Goal: Complete application form: Complete application form

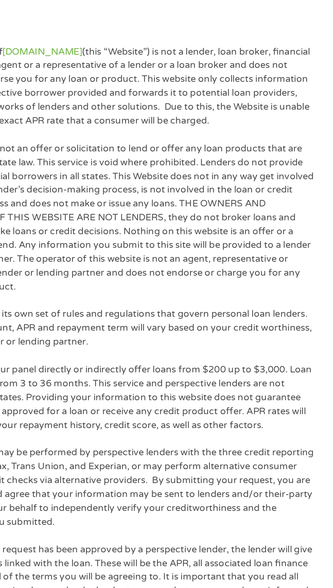
scroll to position [2240, 0]
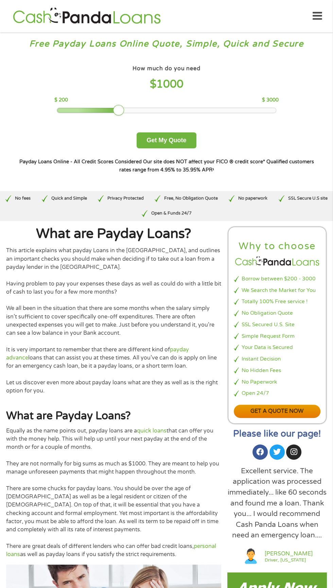
click at [281, 414] on link "Get a quote now" at bounding box center [276, 411] width 87 height 13
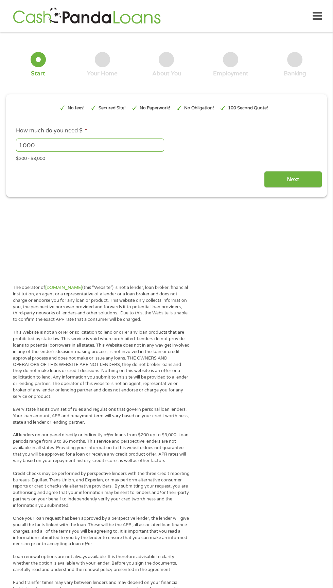
type input "CjwKCAjwkvbEBhApEiwAKUz6-xPFVYqPdcC3gH8DzpfGe-R1O_ZtcNG3cMUATXlis3d65NbVddcEDRo…"
click at [304, 180] on input "Next" at bounding box center [293, 179] width 58 height 17
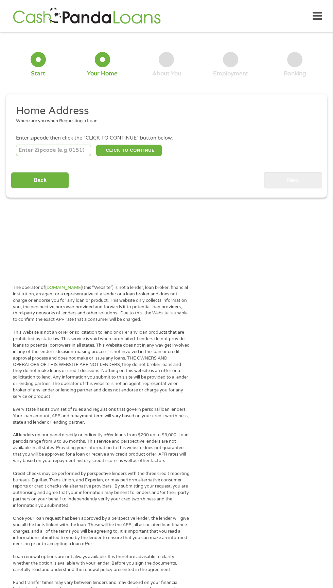
scroll to position [3, 0]
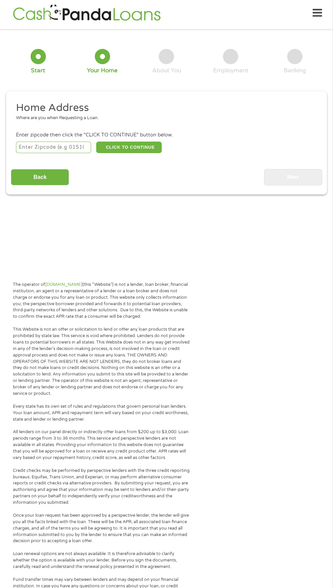
click at [65, 147] on input "number" at bounding box center [53, 148] width 75 height 12
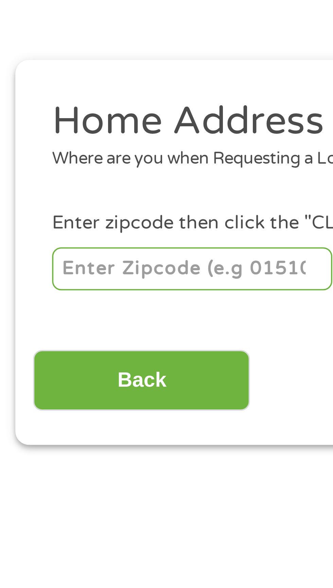
type input "49014"
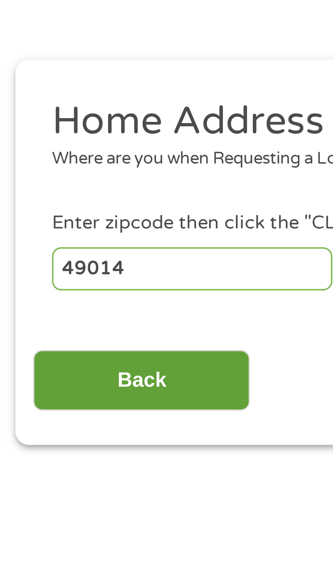
click at [51, 178] on input "Back" at bounding box center [40, 177] width 58 height 17
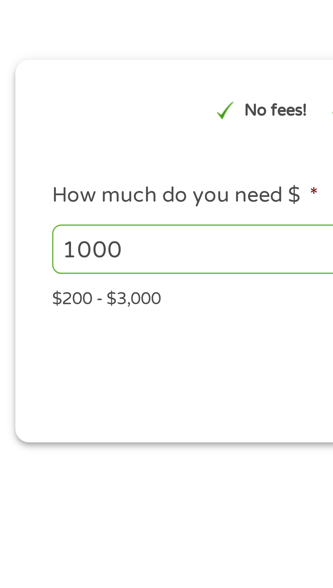
scroll to position [3, 3]
click at [67, 145] on input "1000" at bounding box center [90, 141] width 148 height 13
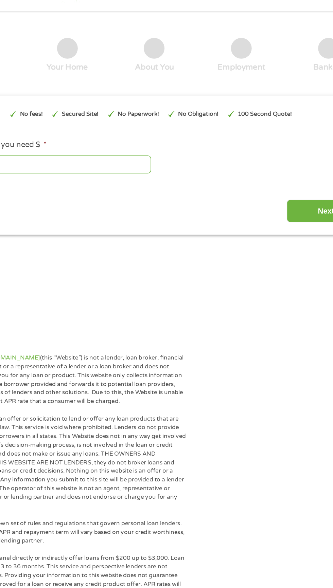
scroll to position [24, 0]
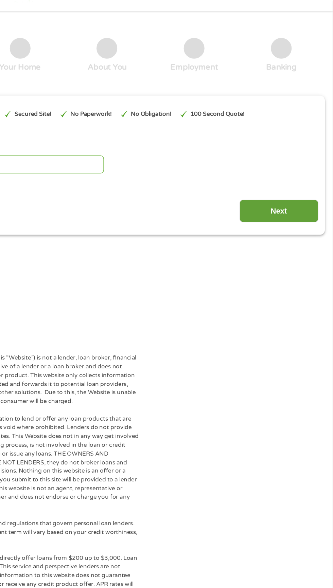
click at [303, 156] on input "Next" at bounding box center [293, 155] width 58 height 17
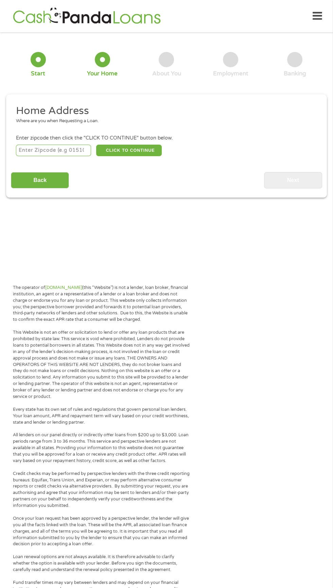
scroll to position [0, 0]
click at [66, 151] on input "number" at bounding box center [53, 151] width 75 height 12
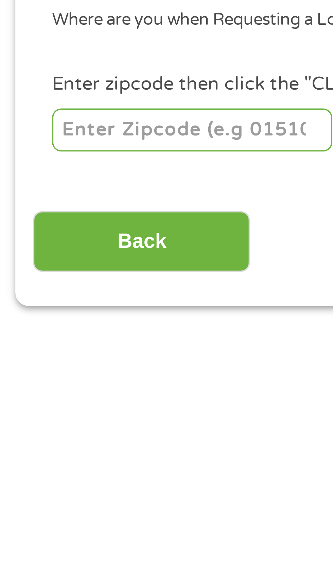
type input "49014"
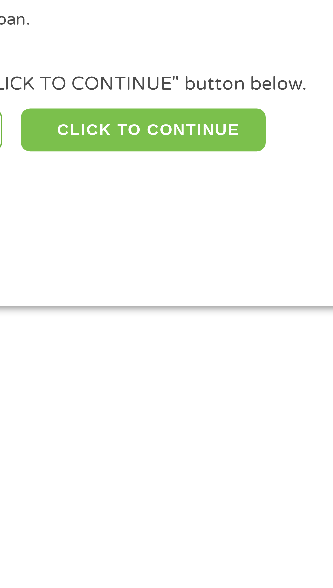
click at [148, 150] on button "CLICK TO CONTINUE" at bounding box center [129, 151] width 66 height 12
type input "49014"
type input "Battle Creek"
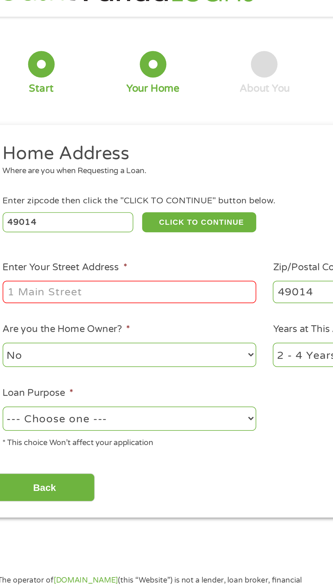
click at [127, 192] on input "Enter Your Street Address *" at bounding box center [89, 190] width 146 height 13
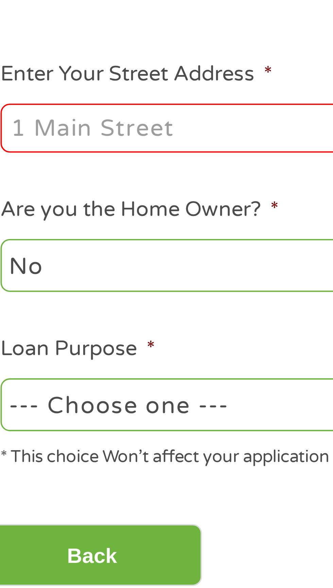
type input "296 Taft Court, Apartment 5"
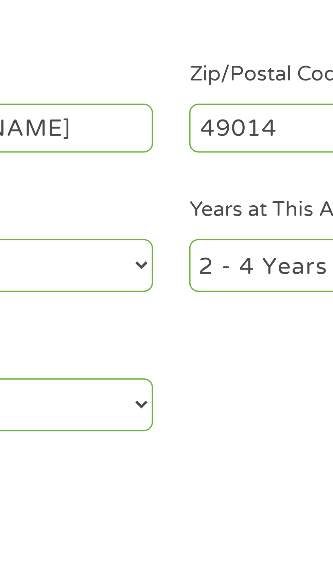
click at [157, 226] on select "No Yes" at bounding box center [89, 227] width 146 height 14
click at [16, 221] on select "No Yes" at bounding box center [89, 227] width 146 height 14
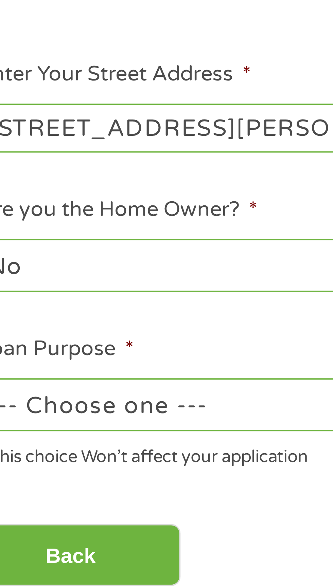
scroll to position [0, 0]
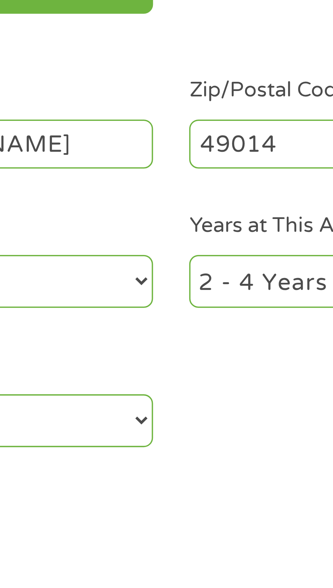
click at [157, 262] on select "--- Choose one --- Pay Bills Debt Consolidation Home Improvement Major Purchase…" at bounding box center [89, 263] width 146 height 14
select select "shorttermcash"
click at [16, 257] on select "--- Choose one --- Pay Bills Debt Consolidation Home Improvement Major Purchase…" at bounding box center [89, 263] width 146 height 14
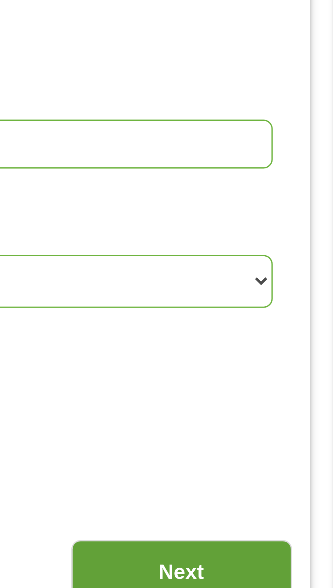
click at [302, 302] on input "Next" at bounding box center [293, 302] width 58 height 17
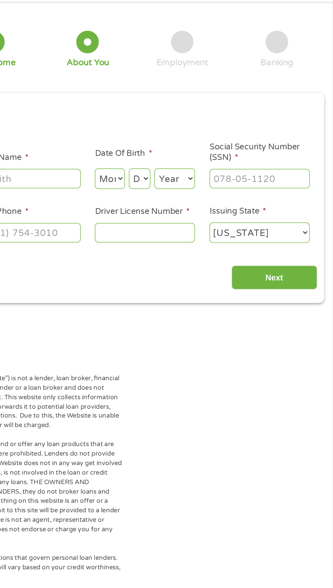
scroll to position [0, 0]
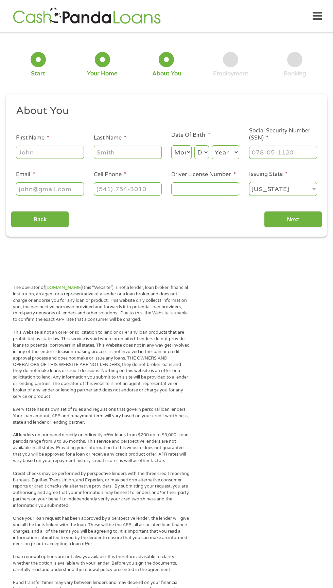
click at [214, 187] on input "Driver License Number *" at bounding box center [205, 188] width 68 height 13
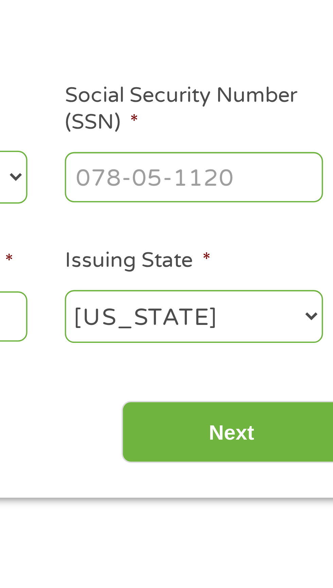
type input "J525040429366"
click at [302, 153] on input "Social Security Number (SSN) *" at bounding box center [283, 152] width 68 height 13
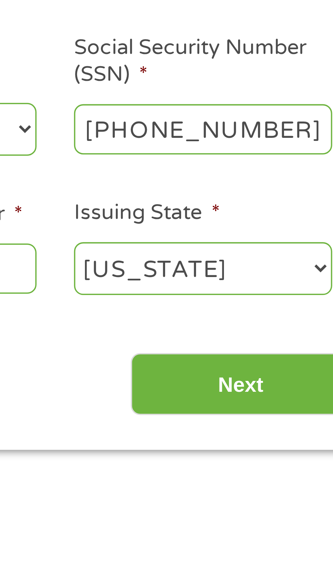
type input "378-64-2571"
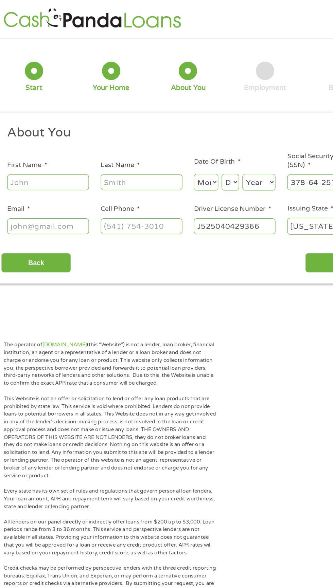
click at [60, 154] on input "First Name *" at bounding box center [50, 152] width 68 height 13
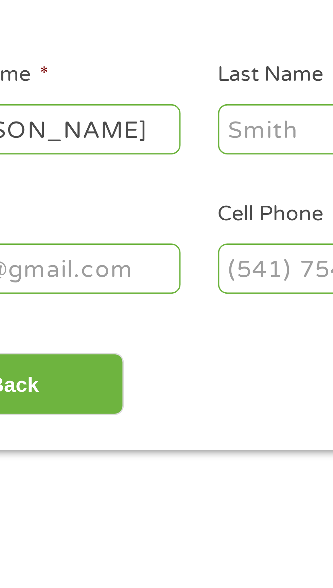
type input "Alan"
click at [112, 151] on input "Last Name *" at bounding box center [128, 152] width 68 height 13
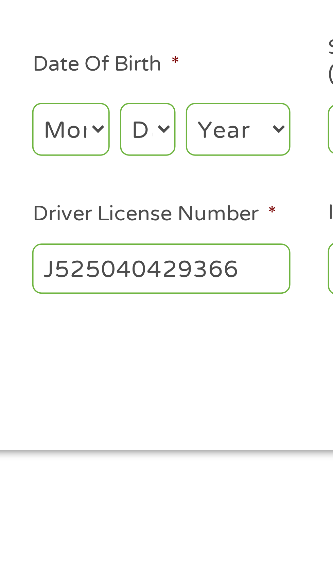
type input "Janson"
click at [183, 153] on select "Month 1 2 3 4 5 6 7 8 9 10 11 12" at bounding box center [181, 152] width 20 height 14
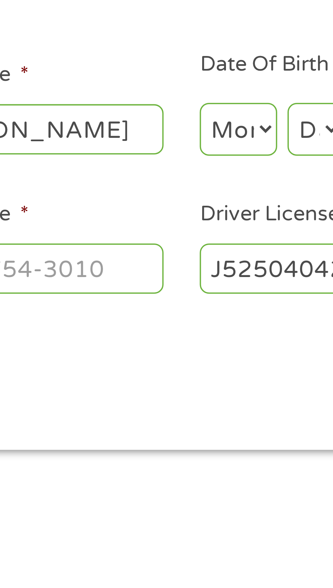
select select "5"
click at [171, 146] on select "Month 1 2 3 4 5 6 7 8 9 10 11 12" at bounding box center [181, 152] width 20 height 14
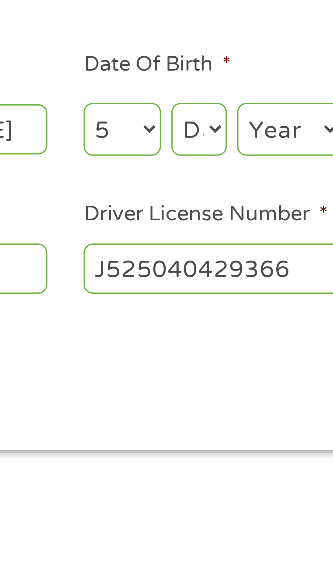
click at [201, 153] on select "Day 1 2 3 4 5 6 7 8 9 10 11 12 13 14 15 16 17 18 19 20 21 22 23 24 25 26 27 28 …" at bounding box center [201, 152] width 15 height 14
select select "14"
click at [194, 146] on select "Day 1 2 3 4 5 6 7 8 9 10 11 12 13 14 15 16 17 18 19 20 21 22 23 24 25 26 27 28 …" at bounding box center [201, 152] width 15 height 14
click at [206, 151] on select "Day 1 2 3 4 5 6 7 8 9 10 11 12 13 14 15 16 17 18 19 20 21 22 23 24 25 26 27 28 …" at bounding box center [201, 152] width 15 height 14
click at [194, 146] on select "Day 1 2 3 4 5 6 7 8 9 10 11 12 13 14 15 16 17 18 19 20 21 22 23 24 25 26 27 28 …" at bounding box center [201, 152] width 15 height 14
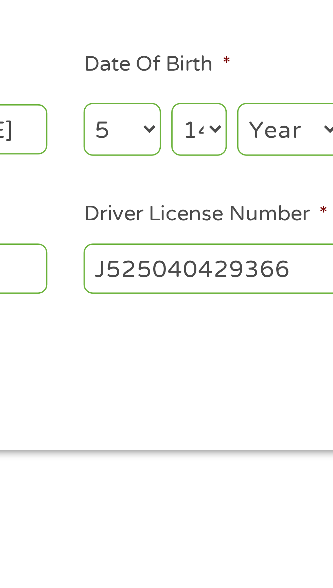
click at [187, 152] on select "Month 1 2 3 4 5 6 7 8 9 10 11 12" at bounding box center [181, 152] width 20 height 14
click at [203, 153] on select "Day 1 2 3 4 5 6 7 8 9 10 11 12 13 14 15 16 17 18 19 20 21 22 23 24 25 26 27 28 …" at bounding box center [201, 152] width 15 height 14
click at [194, 146] on select "Day 1 2 3 4 5 6 7 8 9 10 11 12 13 14 15 16 17 18 19 20 21 22 23 24 25 26 27 28 …" at bounding box center [201, 152] width 15 height 14
click at [203, 152] on select "Day 1 2 3 4 5 6 7 8 9 10 11 12 13 14 15 16 17 18 19 20 21 22 23 24 25 26 27 28 …" at bounding box center [201, 152] width 15 height 14
click at [194, 146] on select "Day 1 2 3 4 5 6 7 8 9 10 11 12 13 14 15 16 17 18 19 20 21 22 23 24 25 26 27 28 …" at bounding box center [201, 152] width 15 height 14
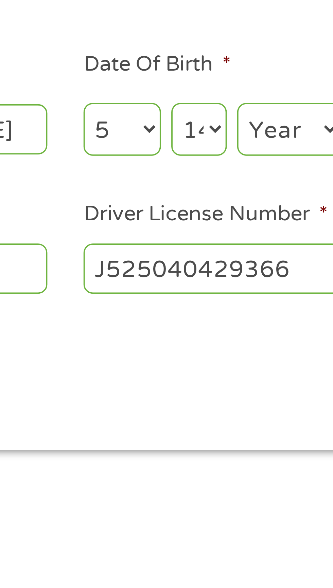
click at [231, 152] on select "Year 2007 2006 2005 2004 2003 2002 2001 2000 1999 1998 1997 1996 1995 1994 1993…" at bounding box center [224, 152] width 27 height 14
select select "1955"
click at [211, 146] on select "Year 2007 2006 2005 2004 2003 2002 2001 2000 1999 1998 1997 1996 1995 1994 1993…" at bounding box center [224, 152] width 27 height 14
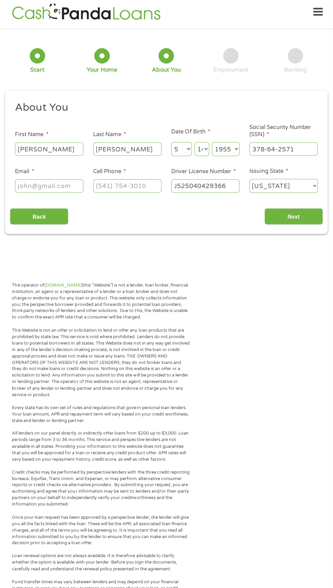
scroll to position [2, 0]
click at [307, 220] on input "Next" at bounding box center [293, 217] width 58 height 17
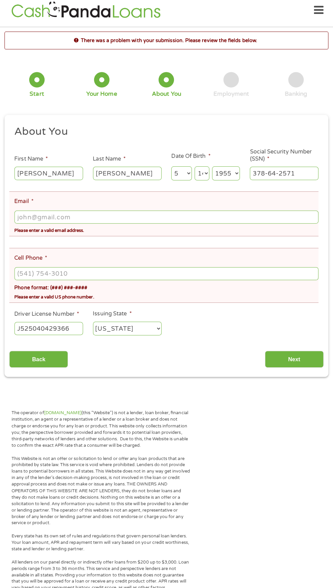
click at [238, 221] on input "Email *" at bounding box center [166, 217] width 301 height 13
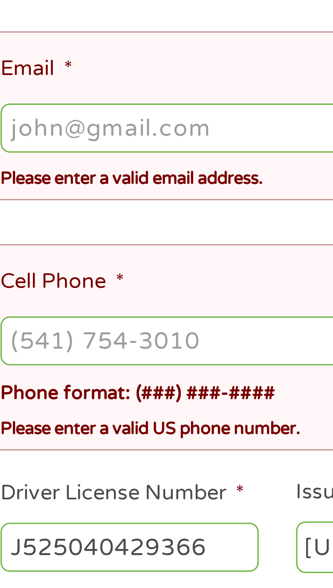
type input "alanjjanson@gmail.com"
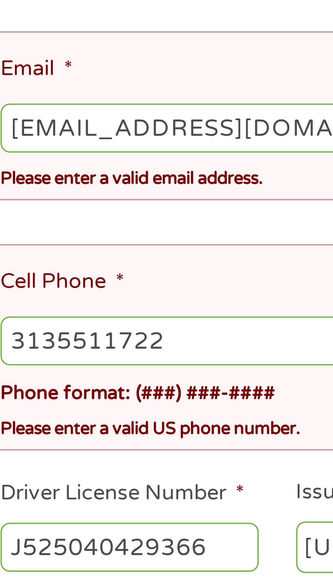
type input "(313) 551-1722"
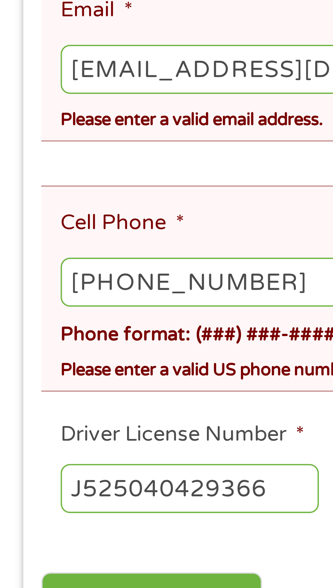
scroll to position [0, 0]
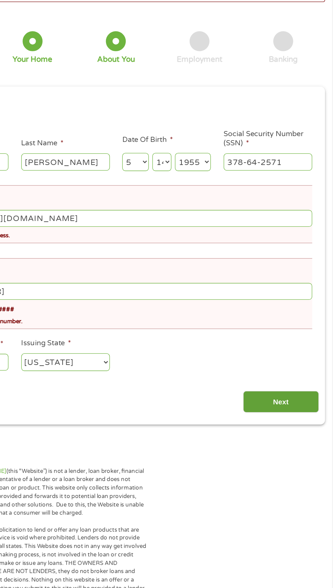
click at [302, 362] on input "Next" at bounding box center [293, 361] width 58 height 17
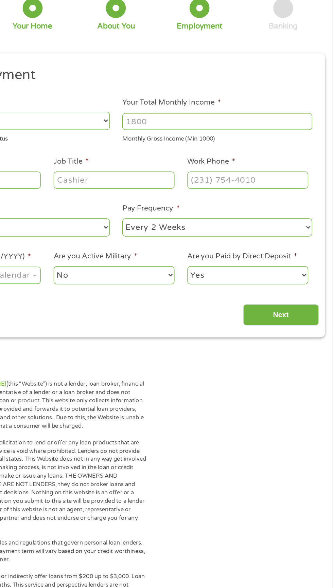
scroll to position [3, 0]
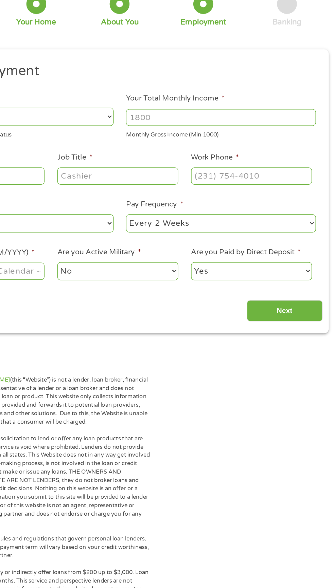
click at [234, 144] on input "Your Total Monthly Income *" at bounding box center [244, 143] width 146 height 13
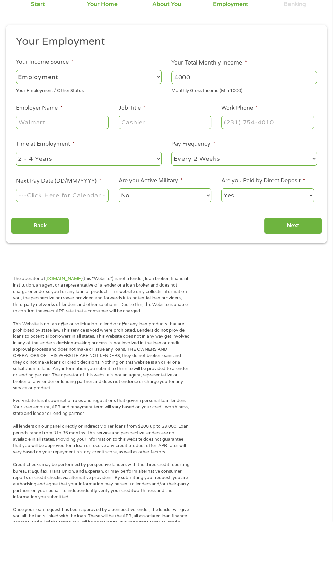
type input "4000"
click at [155, 142] on select "--- Choose one --- Employment Self Employed Benefits" at bounding box center [89, 143] width 146 height 14
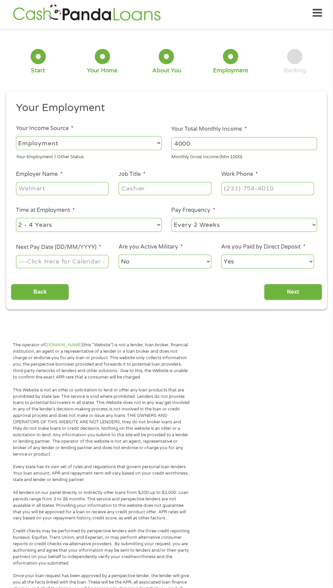
click at [16, 136] on select "--- Choose one --- Employment Self Employed Benefits" at bounding box center [89, 143] width 146 height 14
click at [72, 188] on input "Employer Name *" at bounding box center [62, 188] width 93 height 13
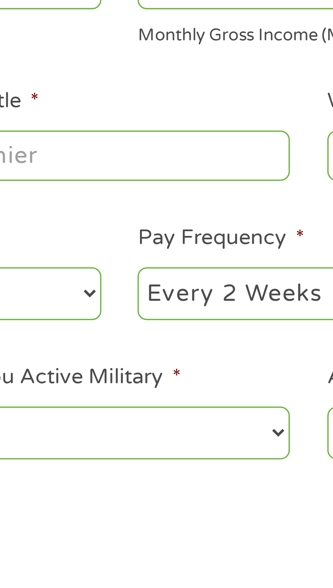
type input "Musashi auto parts"
click at [192, 189] on input "Job Title *" at bounding box center [164, 188] width 93 height 13
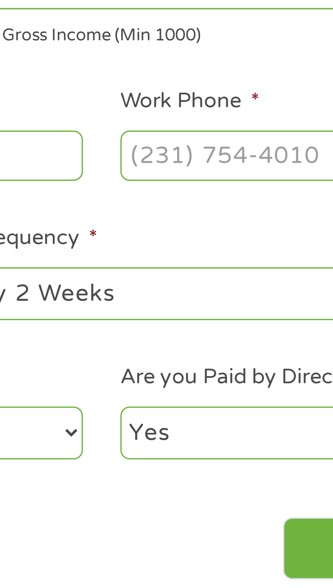
type input "Machinist"
click at [236, 191] on input "Work Phone *" at bounding box center [267, 188] width 93 height 13
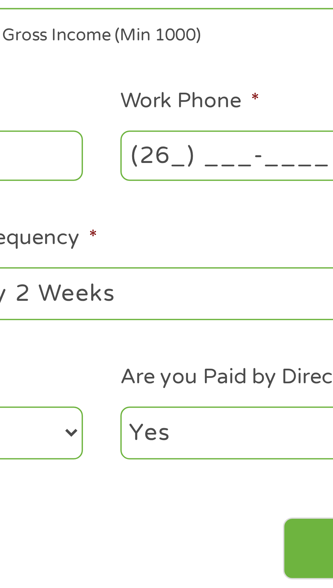
type input "(269) ___-____"
